Goal: Navigation & Orientation: Find specific page/section

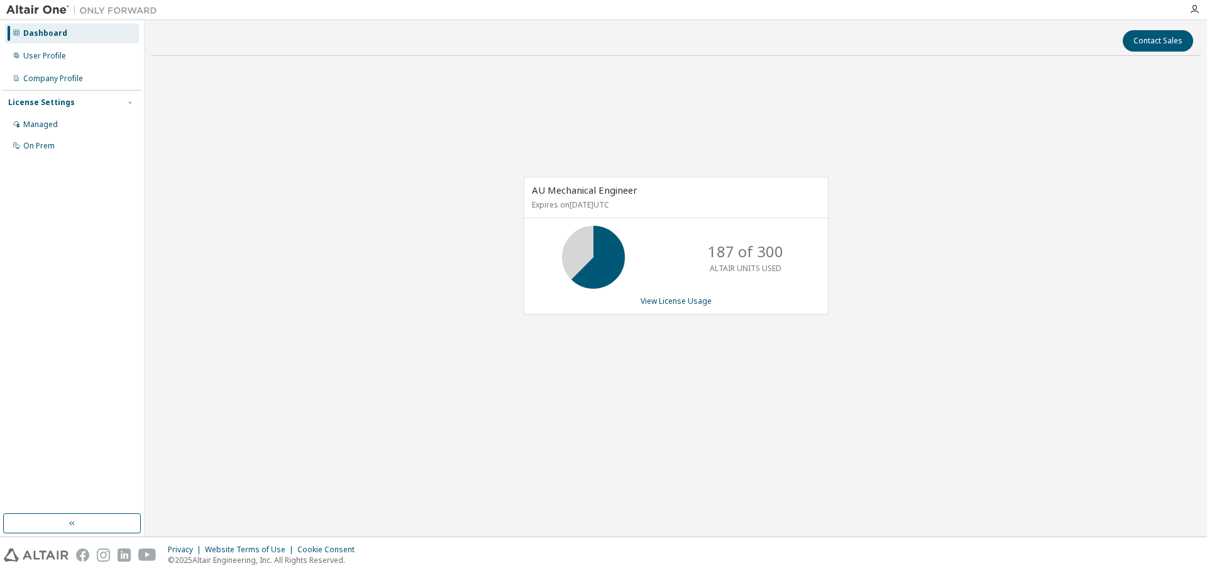
drag, startPoint x: 601, startPoint y: 328, endPoint x: 1132, endPoint y: 236, distance: 538.6
click at [608, 325] on div "AU Mechanical Engineer Expires on [DATE] UTC 187 of 300 ALTAIR UNITS USED View …" at bounding box center [670, 252] width 318 height 151
